Goal: Task Accomplishment & Management: Manage account settings

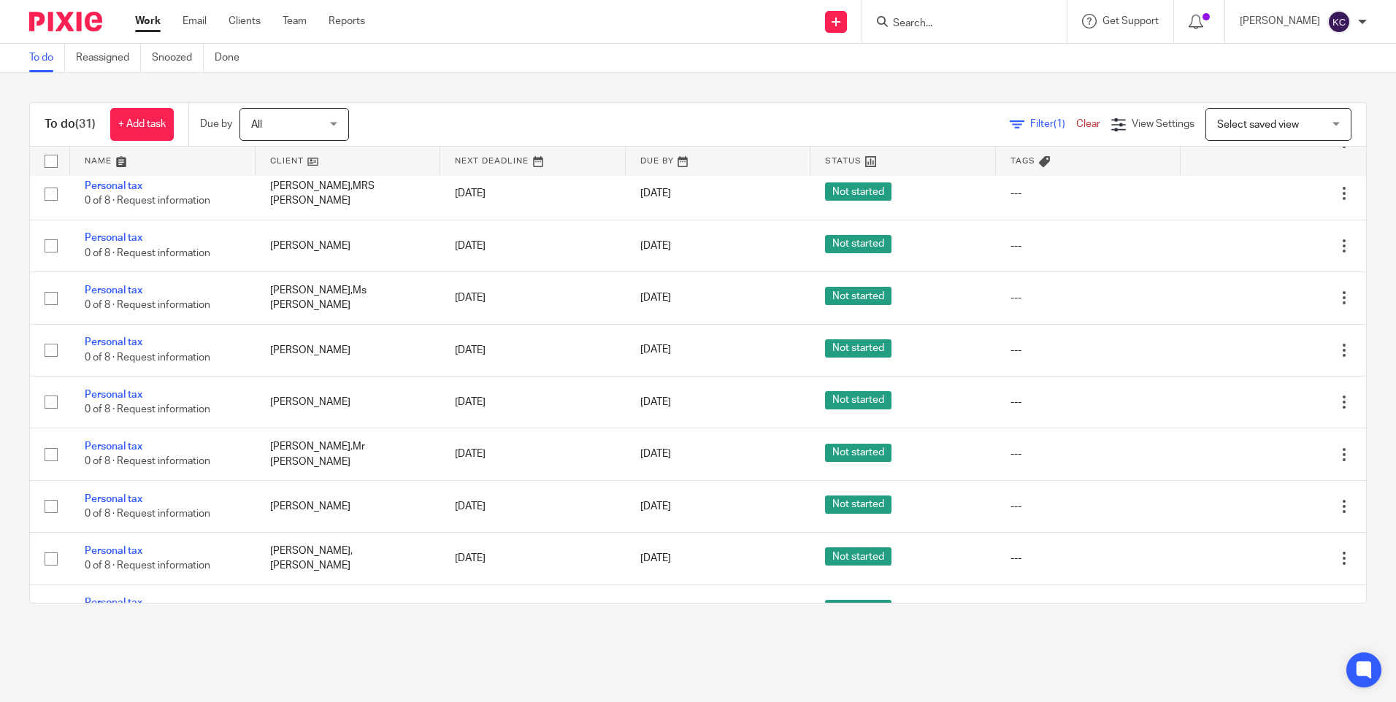
scroll to position [1253, 0]
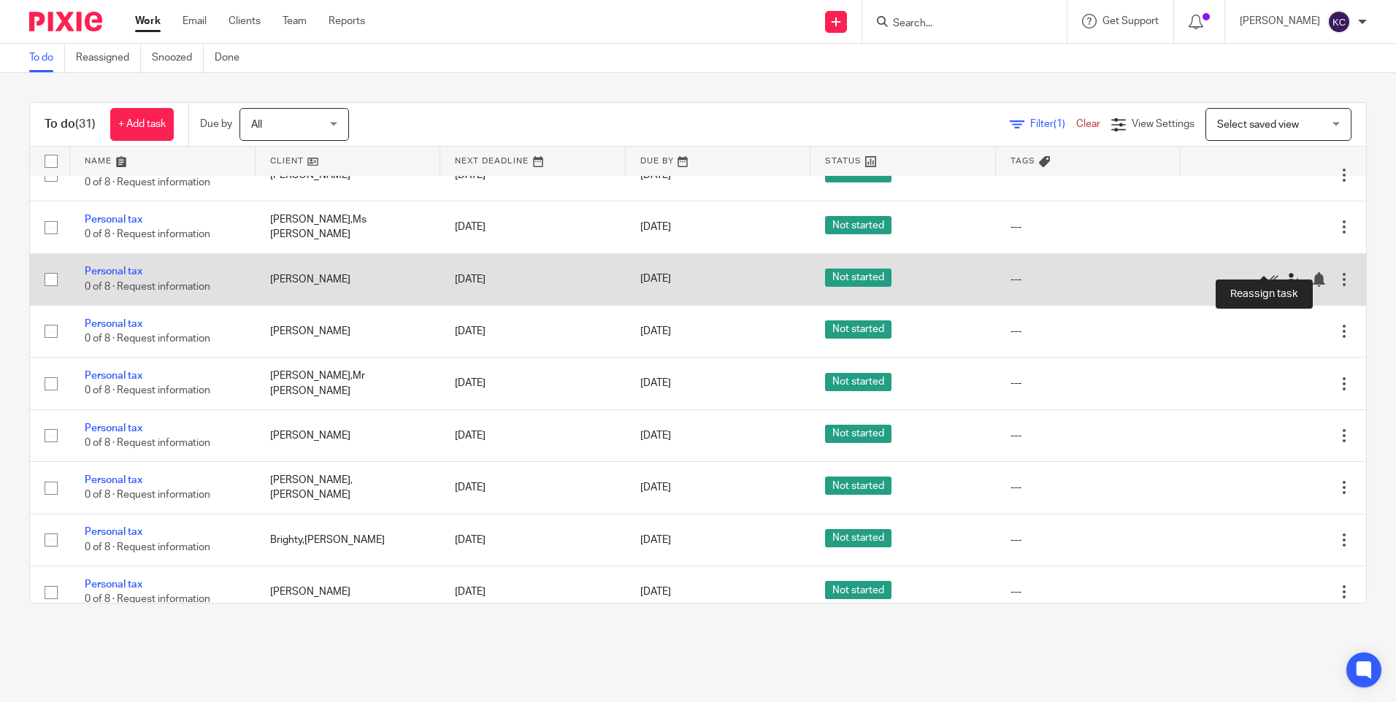
click at [1285, 272] on icon at bounding box center [1292, 279] width 15 height 15
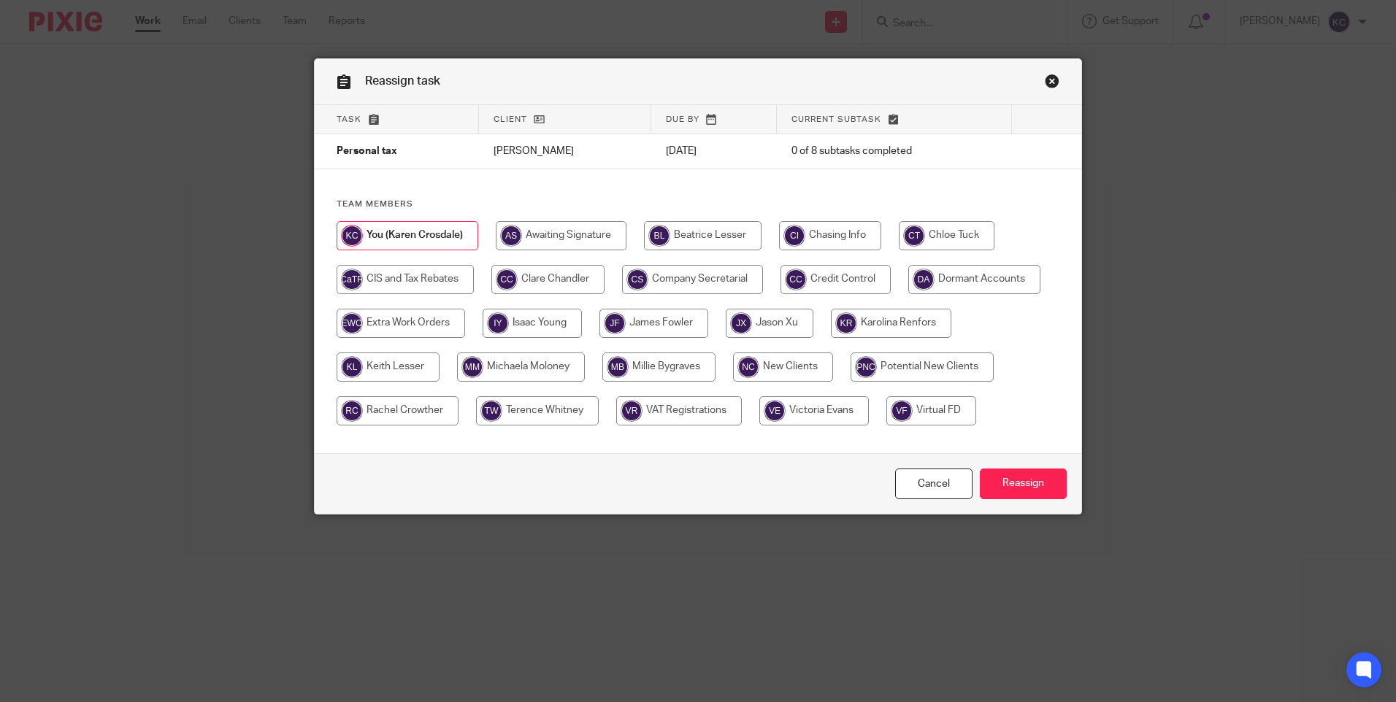
click at [538, 277] on input "radio" at bounding box center [547, 279] width 113 height 29
radio input "true"
click at [1015, 481] on input "Reassign" at bounding box center [1023, 484] width 87 height 31
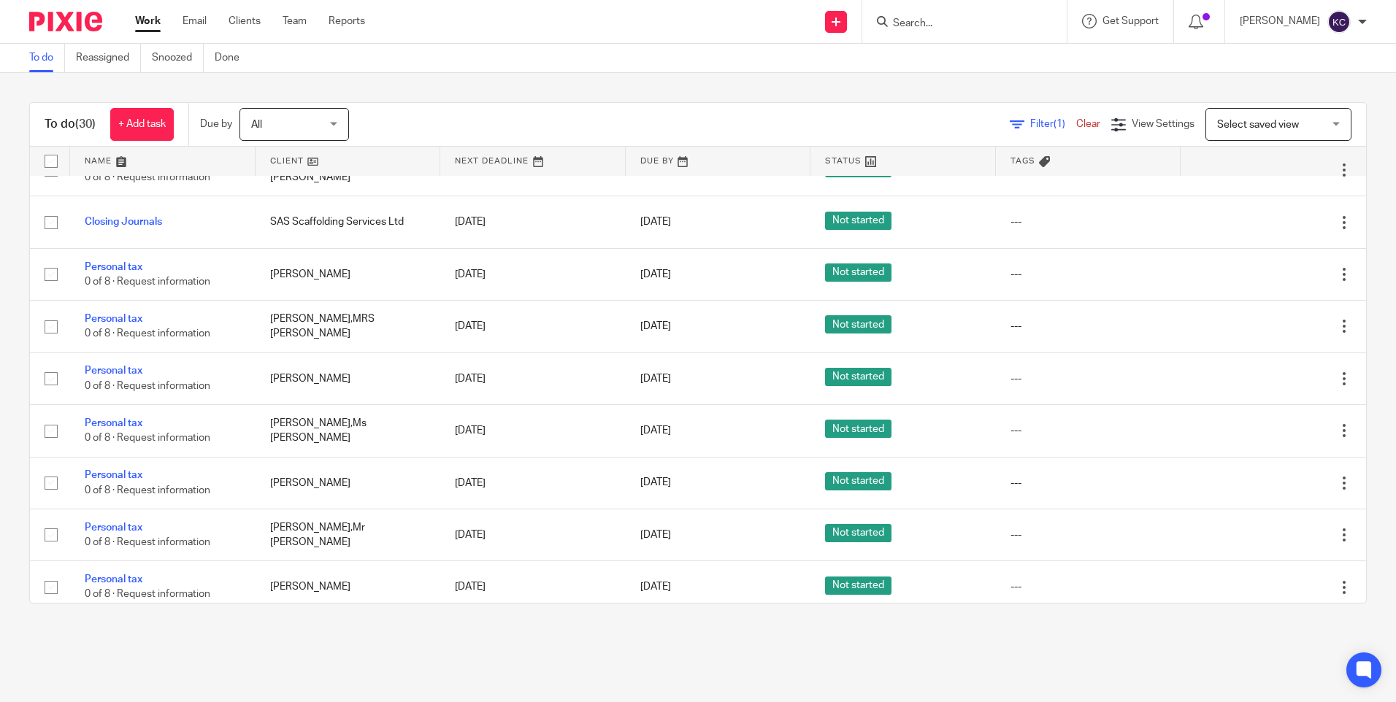
scroll to position [1075, 0]
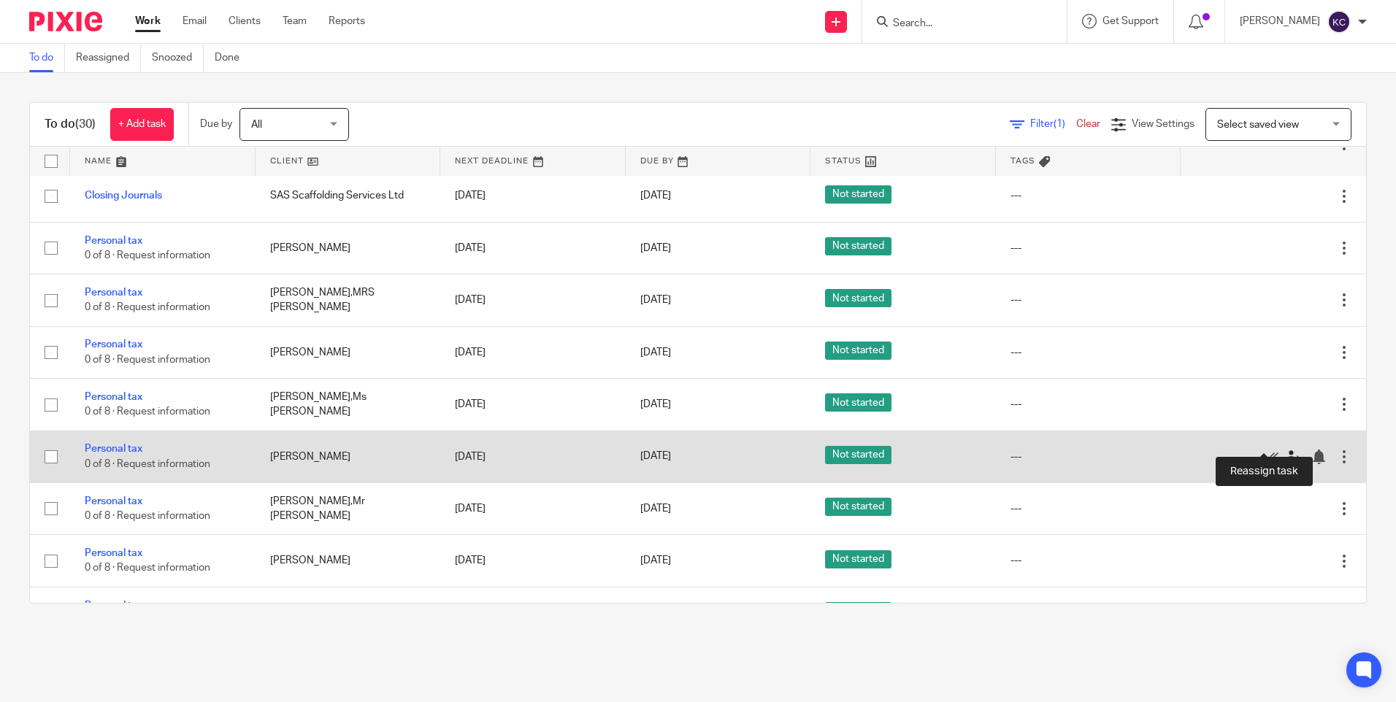
click at [1285, 450] on icon at bounding box center [1292, 457] width 15 height 15
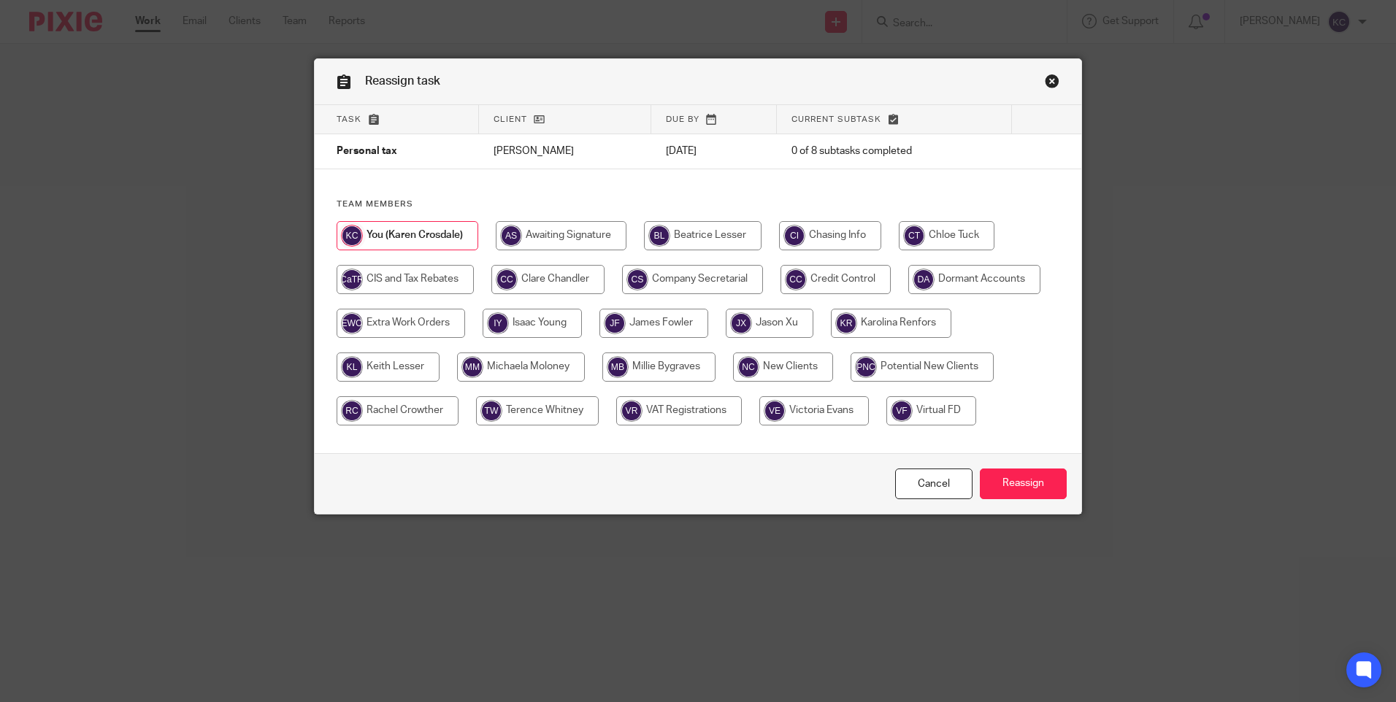
click at [550, 282] on input "radio" at bounding box center [547, 279] width 113 height 29
radio input "true"
click at [1026, 480] on input "Reassign" at bounding box center [1023, 484] width 87 height 31
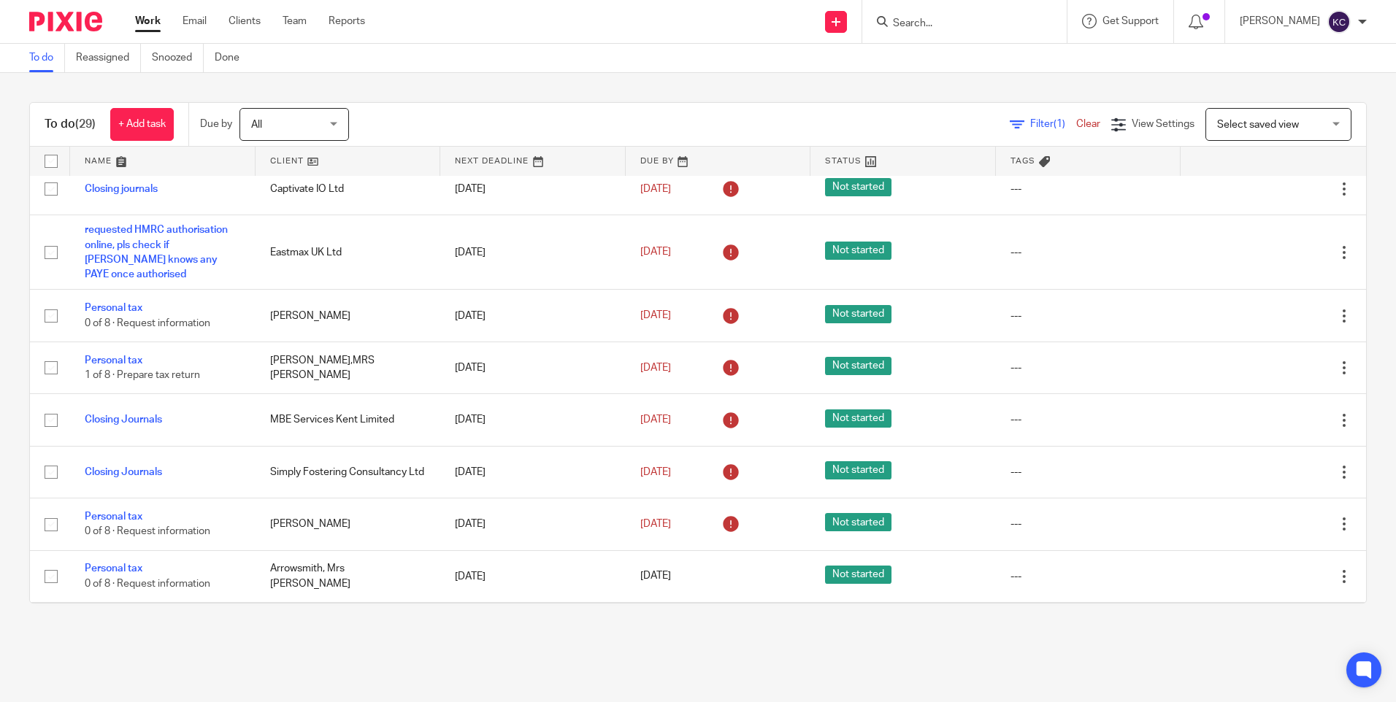
scroll to position [585, 0]
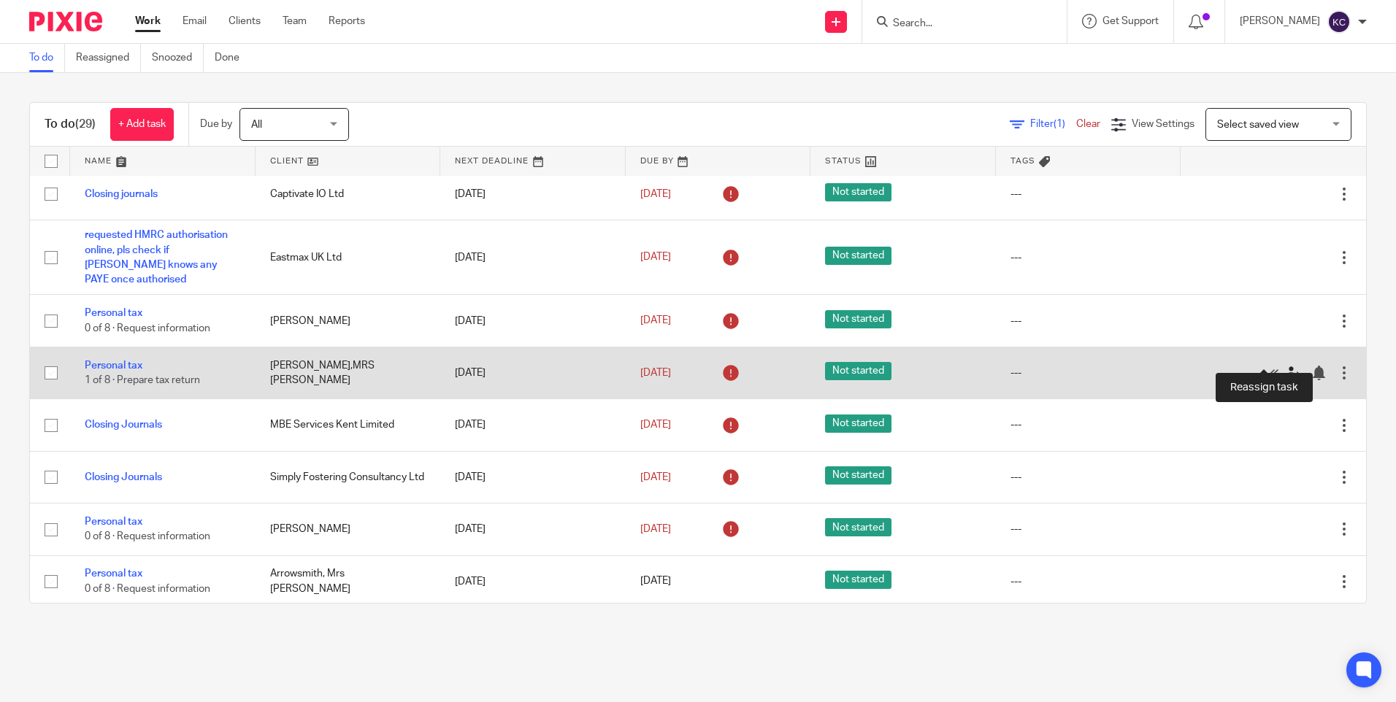
click at [1285, 366] on icon at bounding box center [1292, 373] width 15 height 15
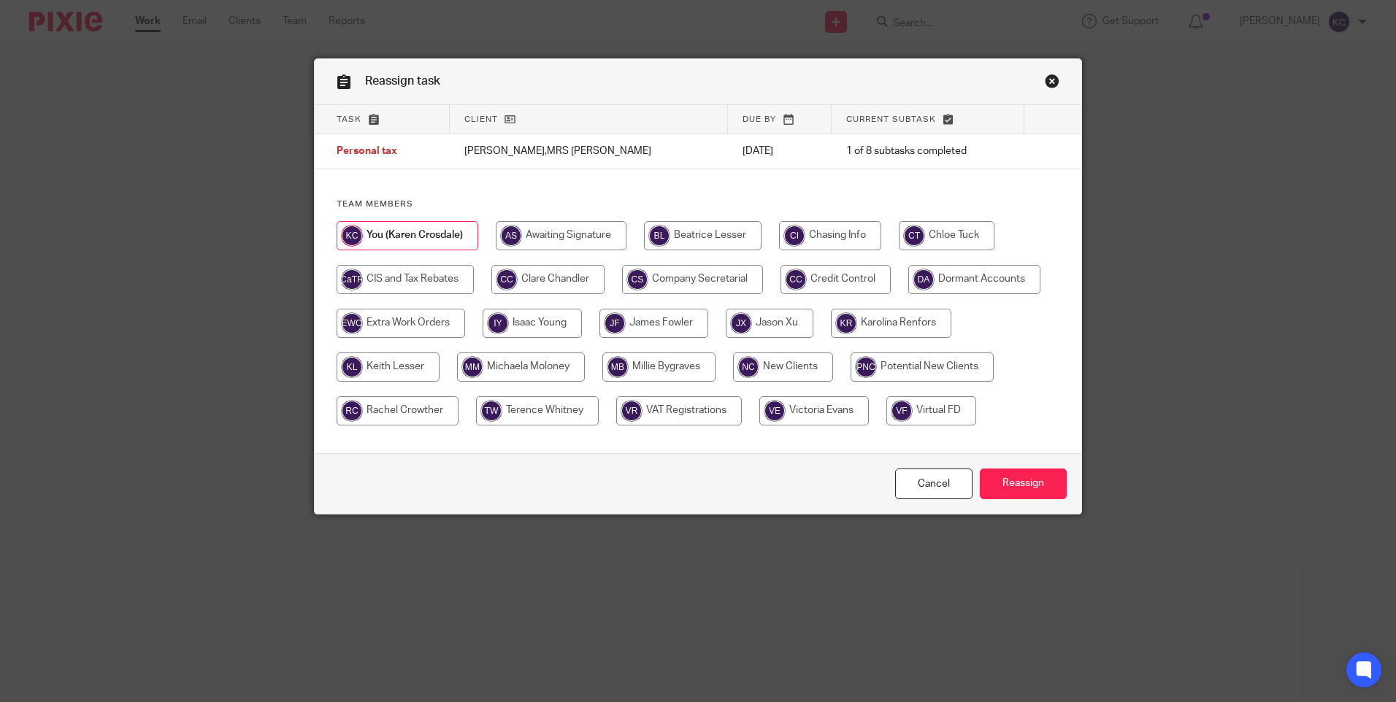
click at [537, 285] on input "radio" at bounding box center [547, 279] width 113 height 29
radio input "true"
click at [1004, 483] on input "Reassign" at bounding box center [1023, 484] width 87 height 31
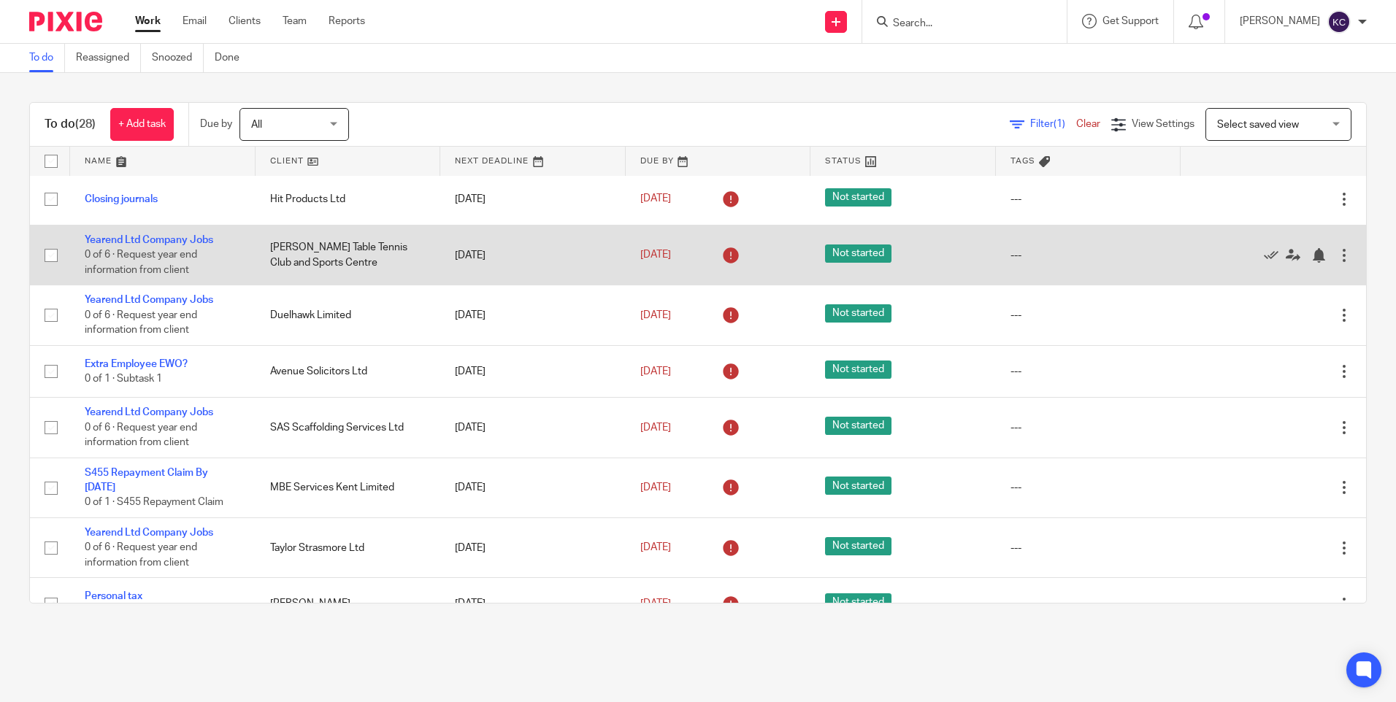
scroll to position [5, 0]
